Goal: Check status: Check status

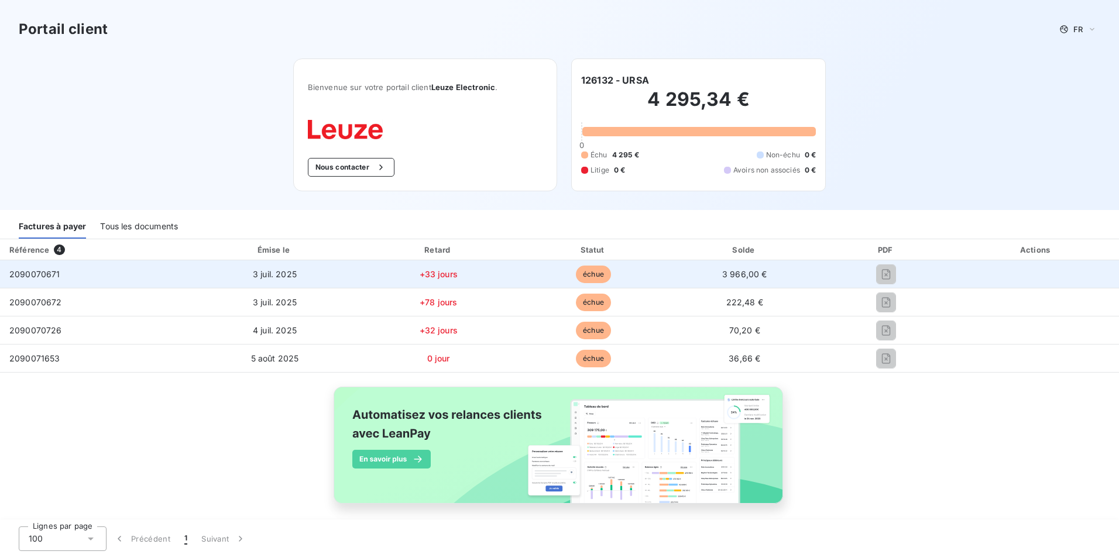
click at [583, 273] on span "échue" at bounding box center [593, 275] width 35 height 18
click at [420, 277] on span "+33 jours" at bounding box center [439, 274] width 38 height 10
click at [30, 273] on span "2090070671" at bounding box center [34, 274] width 51 height 10
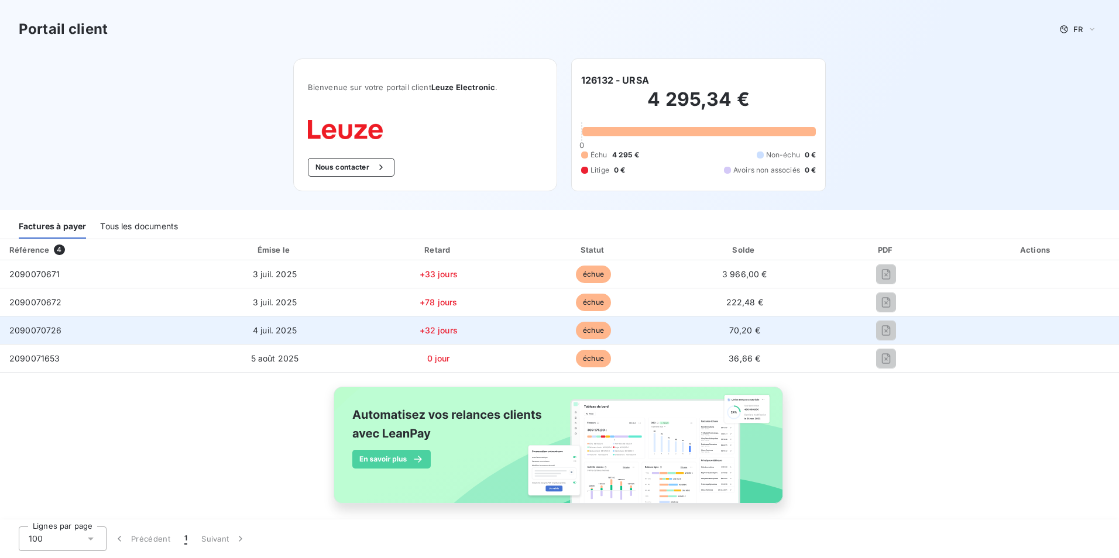
click at [576, 325] on span "échue" at bounding box center [593, 331] width 35 height 18
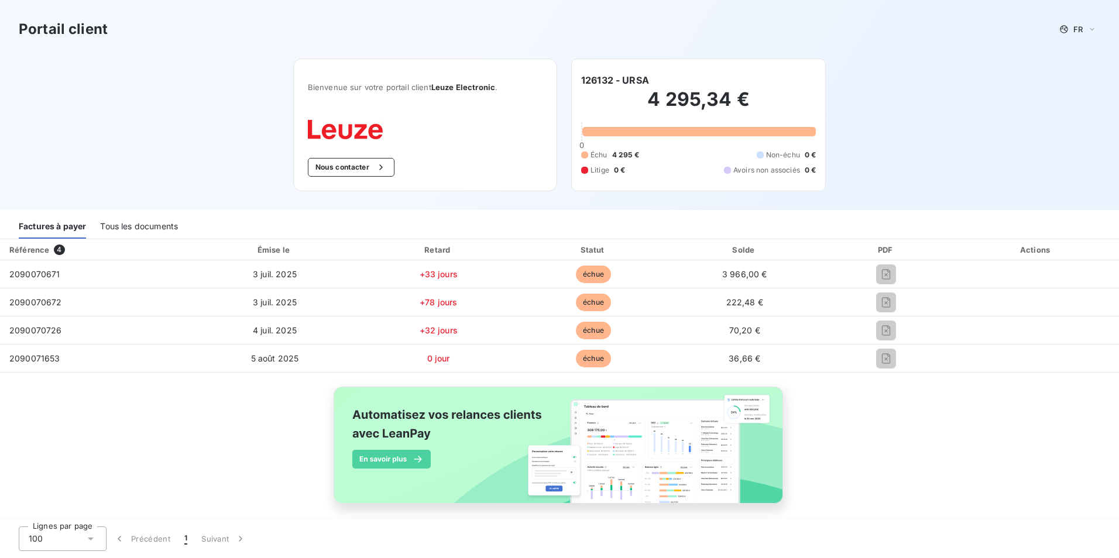
click at [155, 230] on div "Tous les documents" at bounding box center [139, 226] width 78 height 25
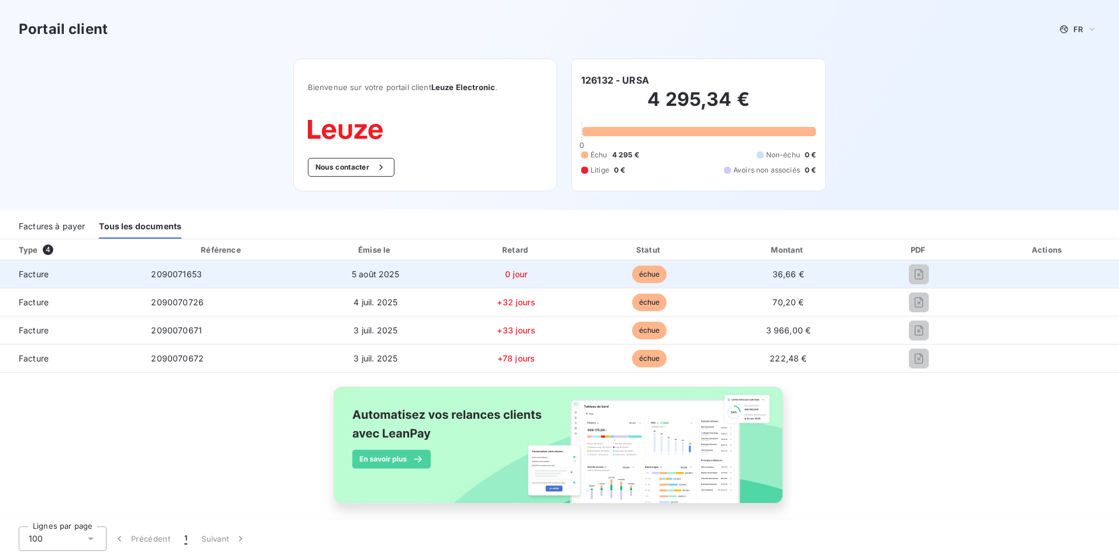
drag, startPoint x: 908, startPoint y: 272, endPoint x: 869, endPoint y: 268, distance: 39.4
click at [871, 268] on div at bounding box center [919, 274] width 97 height 19
